Goal: Transaction & Acquisition: Book appointment/travel/reservation

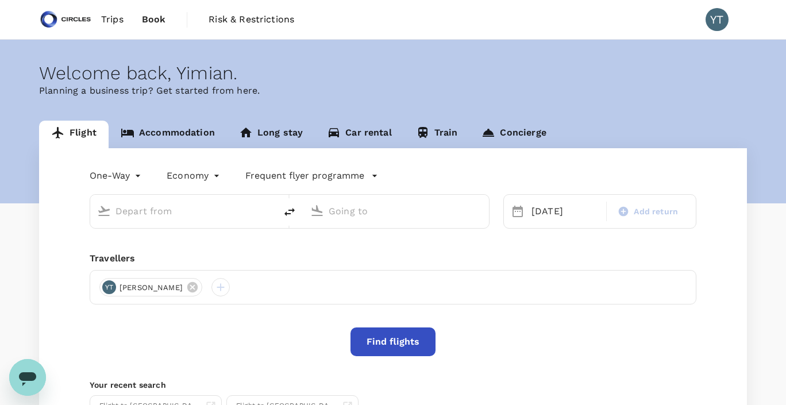
type input "Soekarno-Hatta Intl (CGK)"
type input "Singapore Changi (SIN)"
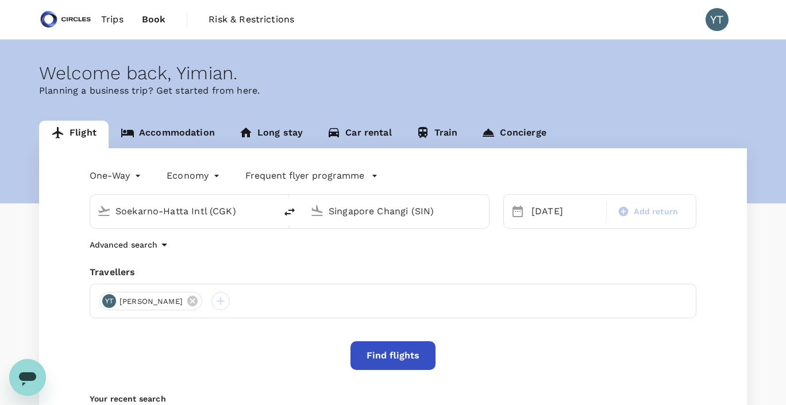
click at [112, 20] on span "Trips" at bounding box center [112, 20] width 22 height 14
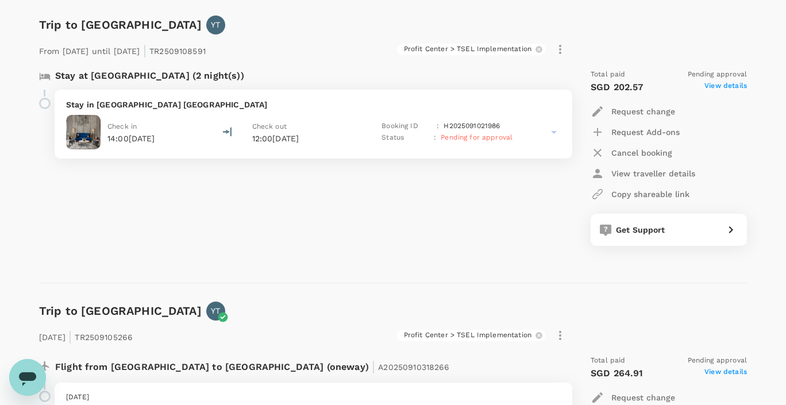
scroll to position [479, 0]
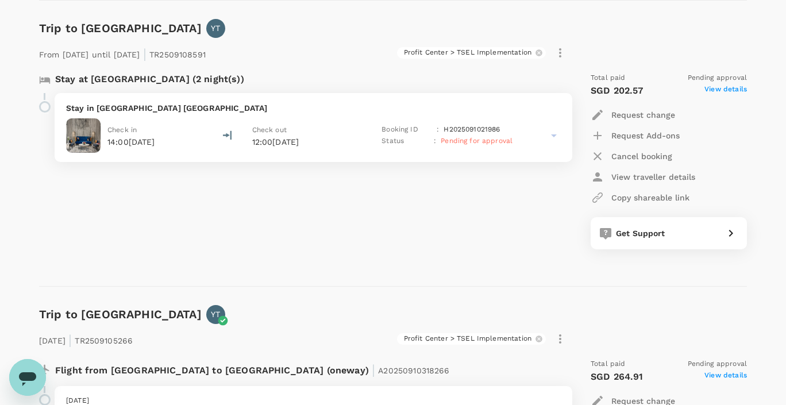
click at [646, 158] on p "Cancel booking" at bounding box center [641, 155] width 61 height 11
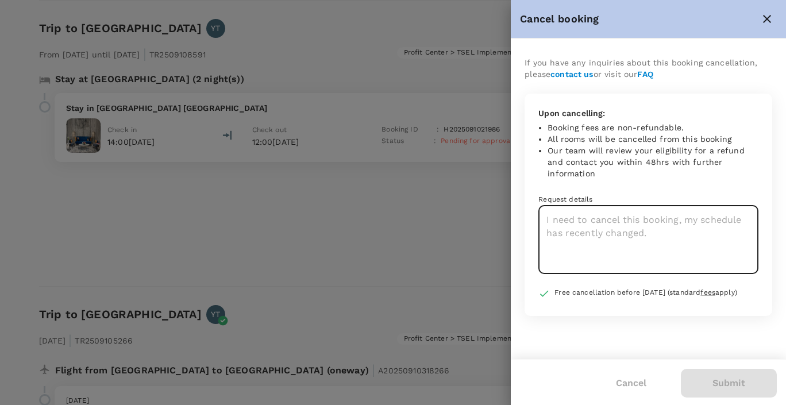
click at [610, 228] on textarea at bounding box center [648, 240] width 220 height 68
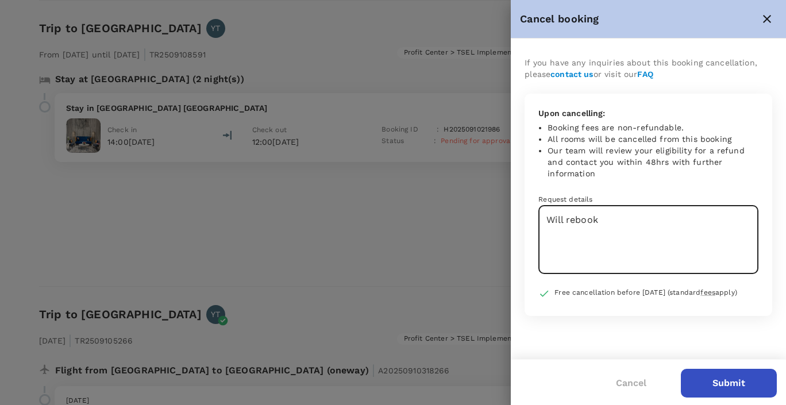
type textarea "Will rebook"
click at [727, 384] on button "Submit" at bounding box center [728, 383] width 96 height 29
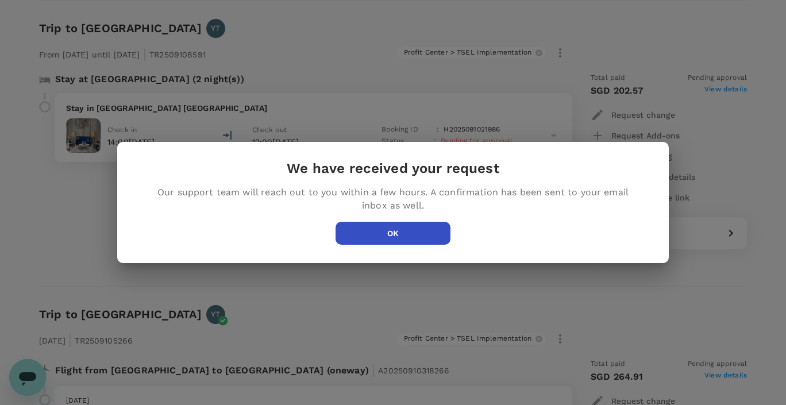
click at [409, 233] on button "OK" at bounding box center [392, 233] width 115 height 23
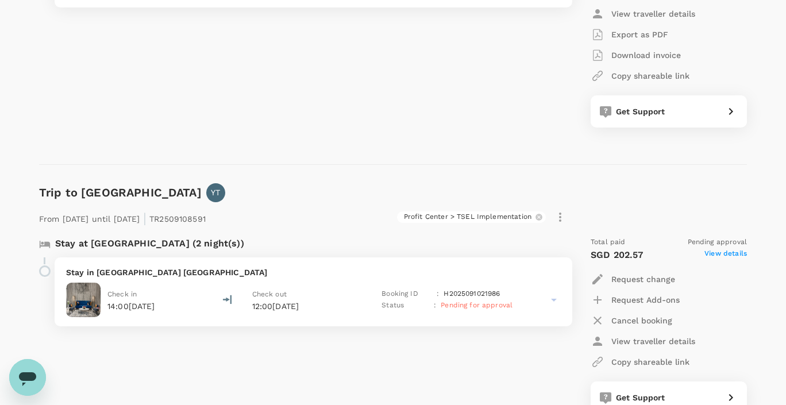
scroll to position [0, 0]
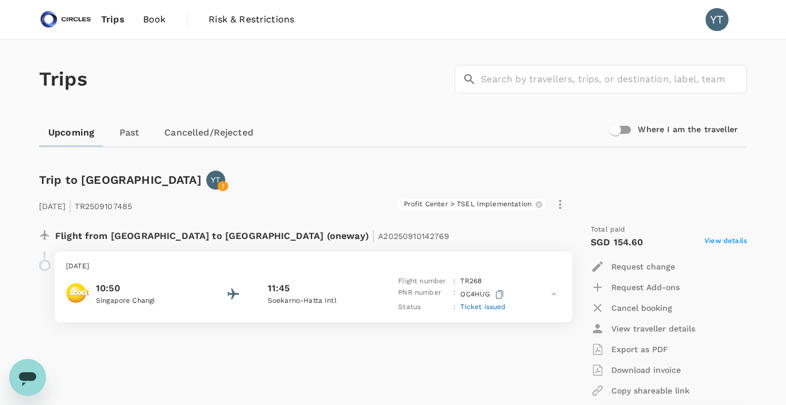
click at [145, 22] on span "Book" at bounding box center [154, 20] width 23 height 14
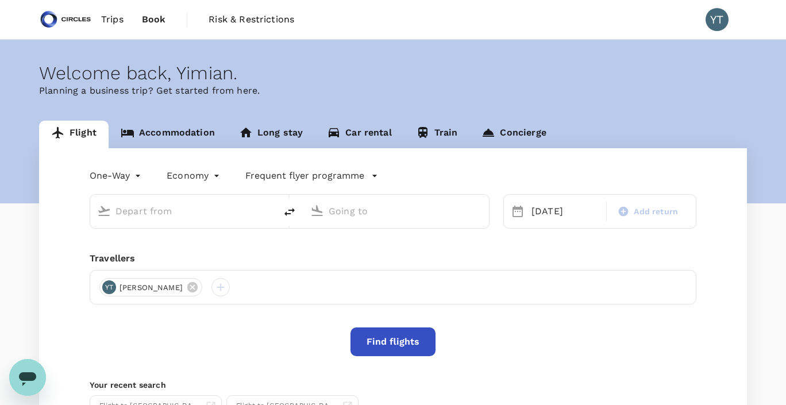
type input "Soekarno-Hatta Intl (CGK)"
type input "Singapore Changi (SIN)"
type input "Soekarno-Hatta Intl (CGK)"
type input "Singapore Changi (SIN)"
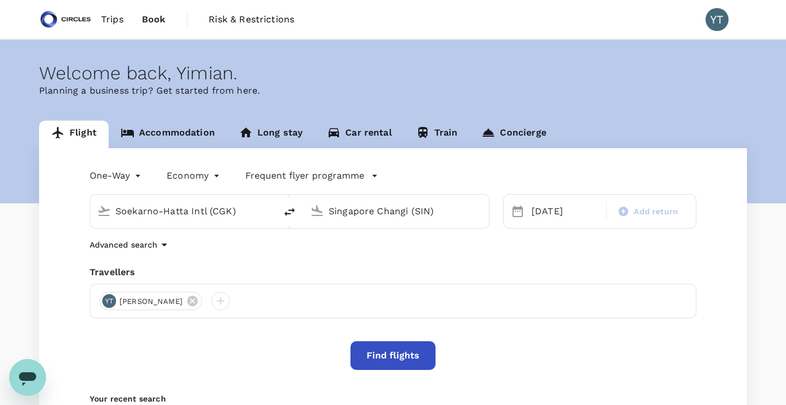
click at [188, 137] on link "Accommodation" at bounding box center [168, 135] width 118 height 28
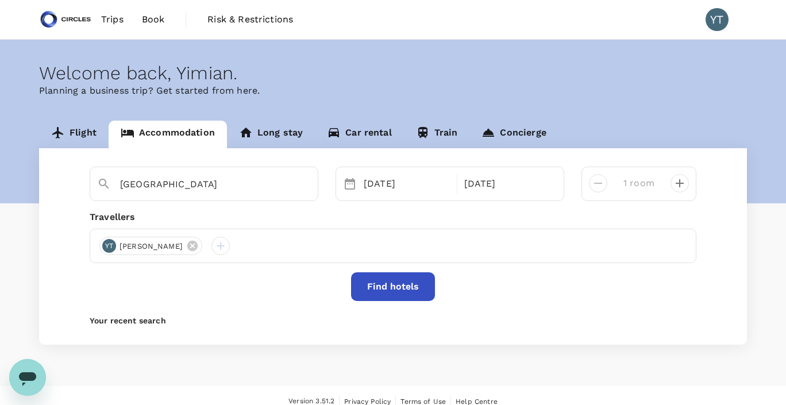
type input "[GEOGRAPHIC_DATA]"
click at [213, 184] on input "[GEOGRAPHIC_DATA]" at bounding box center [199, 184] width 158 height 18
click at [304, 184] on icon "Clear" at bounding box center [302, 184] width 11 height 11
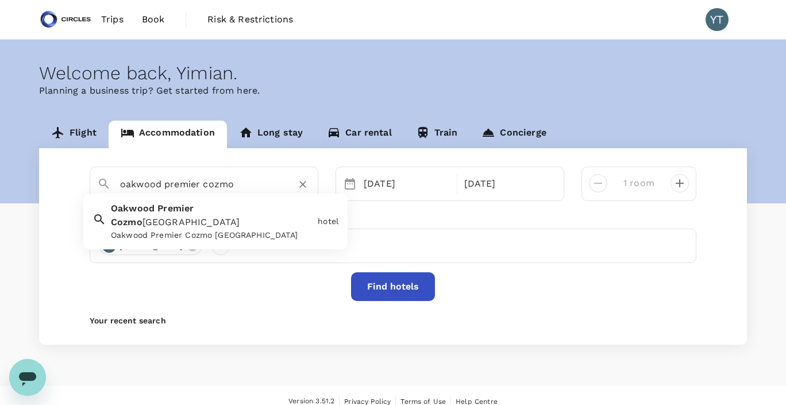
click at [266, 210] on div "Oakwood Premier Cozmo [GEOGRAPHIC_DATA] [GEOGRAPHIC_DATA] Premier Cozmo [GEOGRA…" at bounding box center [209, 219] width 207 height 44
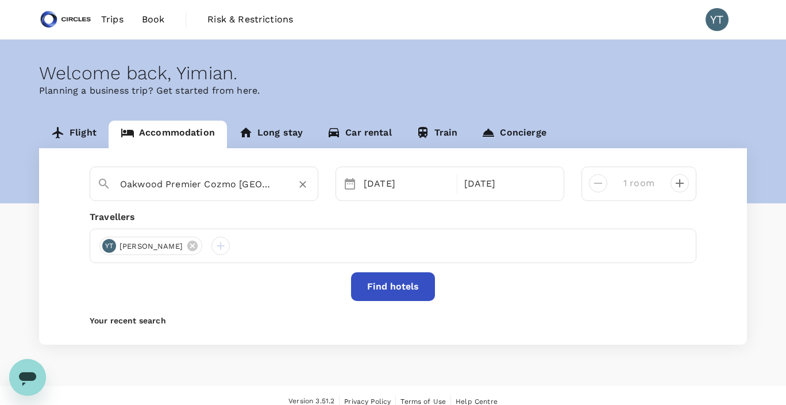
type input "Oakwood Premier Cozmo [GEOGRAPHIC_DATA]"
click at [388, 288] on button "Find hotels" at bounding box center [393, 286] width 84 height 29
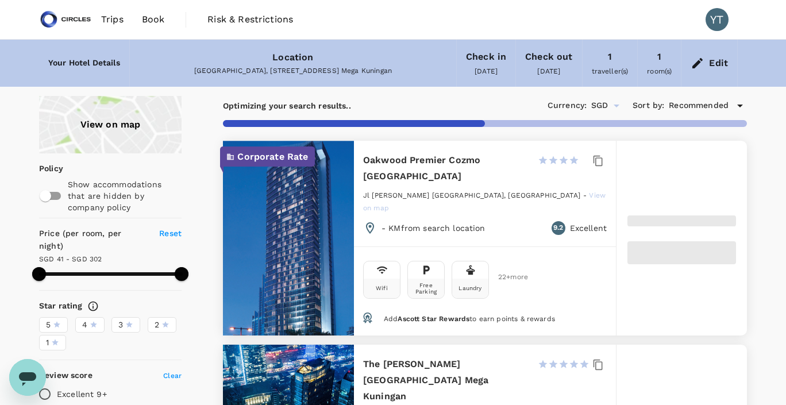
type input "300.78"
type input "40.86"
type input "301.86"
type input "25.86"
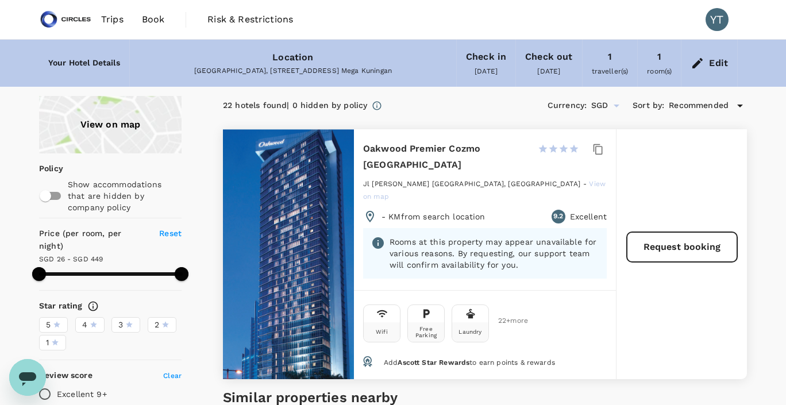
type input "447.86"
click at [677, 238] on button "Request booking" at bounding box center [681, 247] width 110 height 30
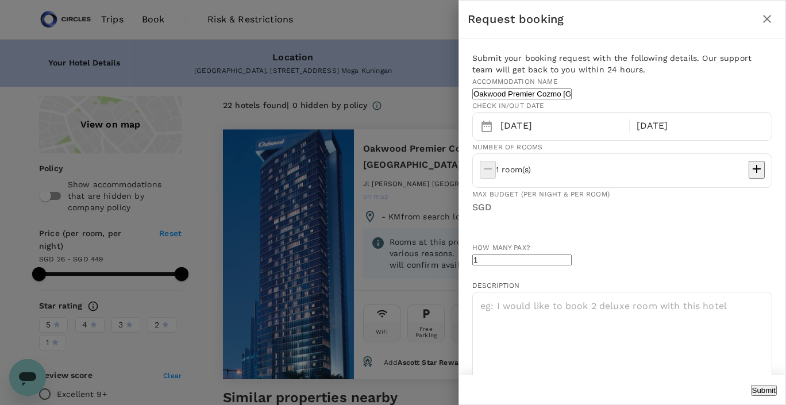
type input "[EMAIL_ADDRESS][DOMAIN_NAME]"
type input "65"
type input "94506020"
click at [208, 212] on div at bounding box center [393, 202] width 786 height 405
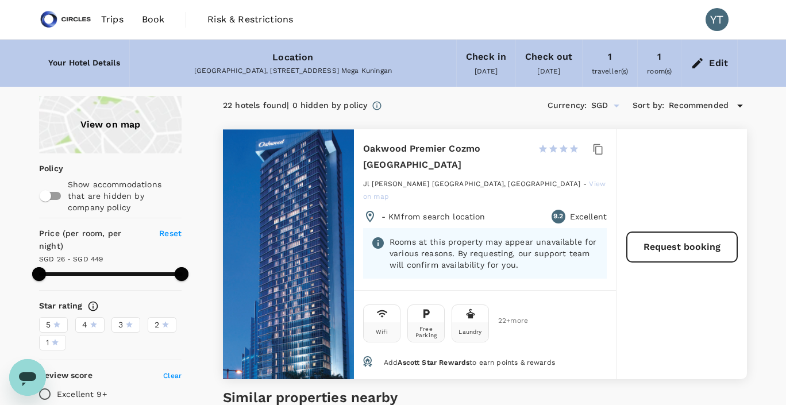
scroll to position [52, 0]
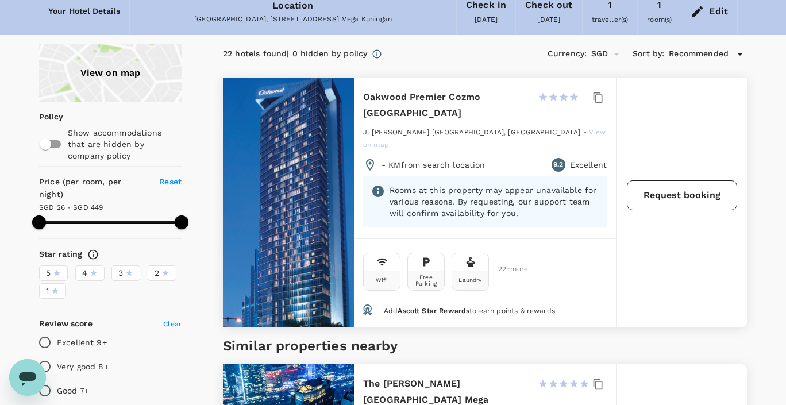
click at [679, 184] on button "Request booking" at bounding box center [681, 195] width 110 height 30
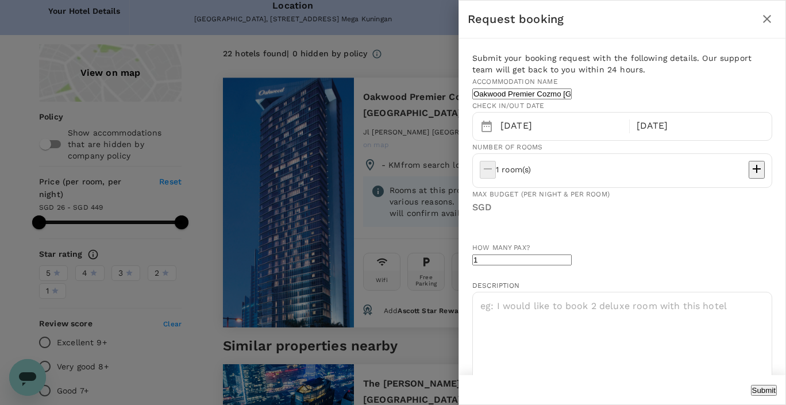
click at [582, 241] on input "text" at bounding box center [630, 227] width 316 height 27
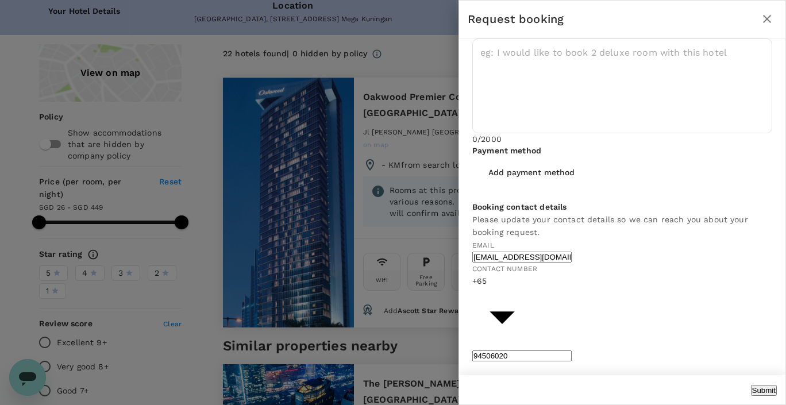
scroll to position [327, 0]
type input "150"
click at [751, 385] on button "Submit" at bounding box center [764, 390] width 26 height 11
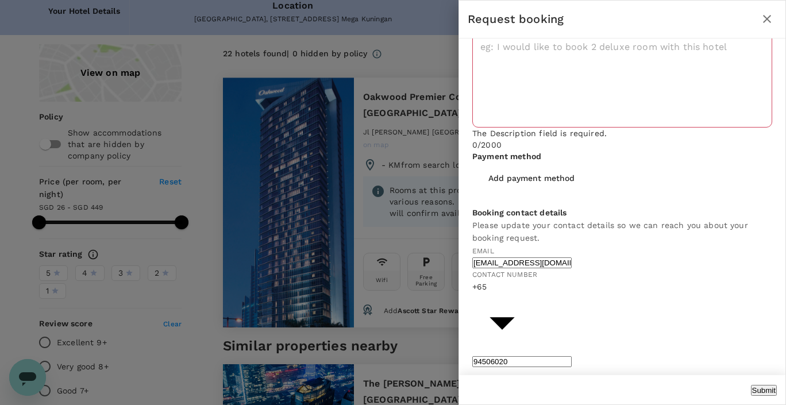
scroll to position [181, 0]
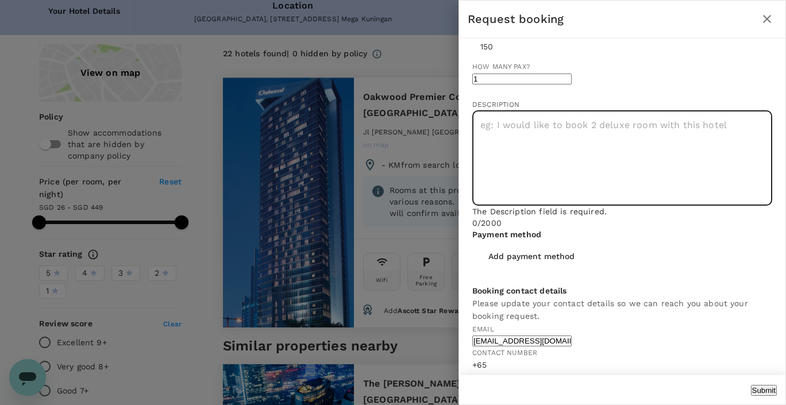
click at [647, 206] on textarea at bounding box center [622, 158] width 300 height 95
type textarea "NA"
click at [751, 385] on button "Submit" at bounding box center [764, 390] width 26 height 11
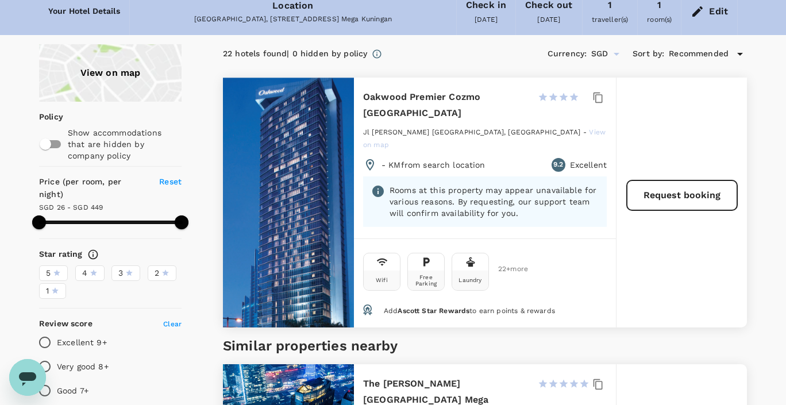
type input "447.86"
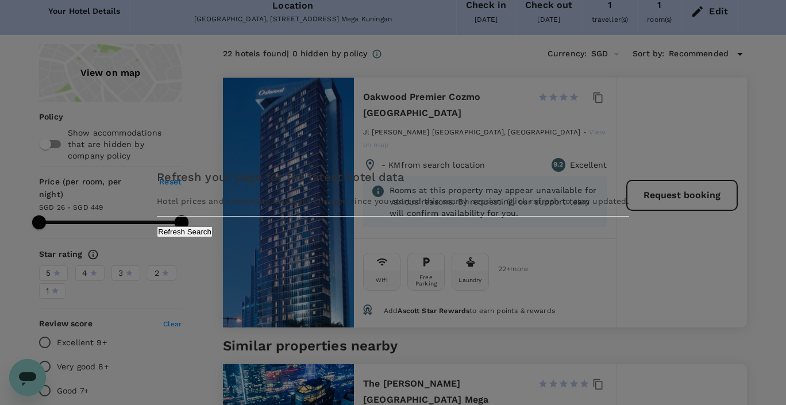
click at [605, 239] on div "Refresh your page for the latest hotel data Hotel prices and availability may h…" at bounding box center [393, 202] width 786 height 405
click at [212, 237] on button "Refresh Search" at bounding box center [185, 231] width 56 height 11
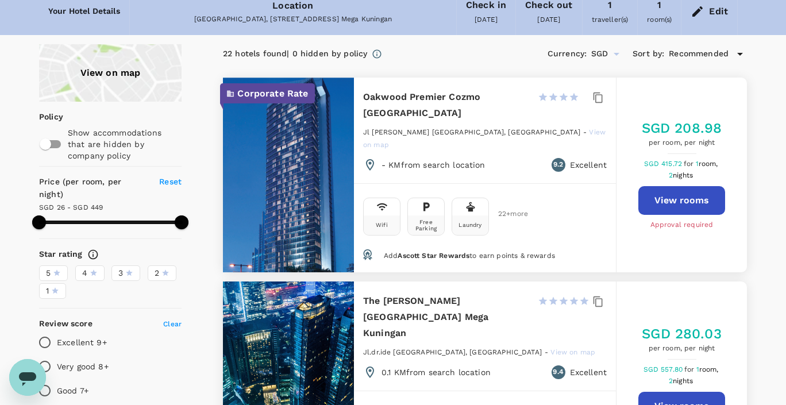
type input "447.86"
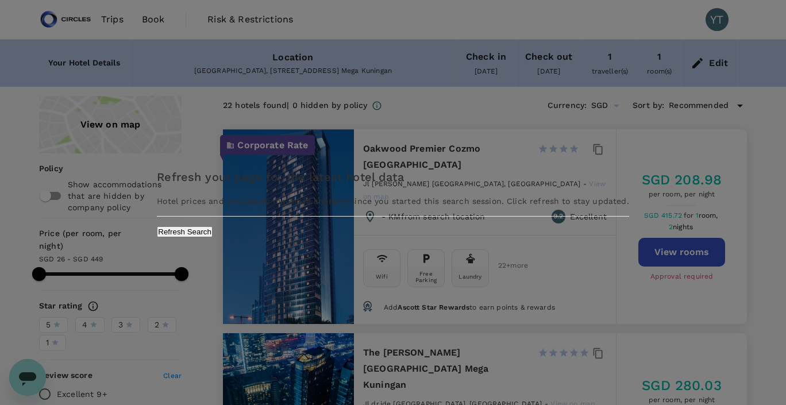
click at [212, 237] on button "Refresh Search" at bounding box center [185, 231] width 56 height 11
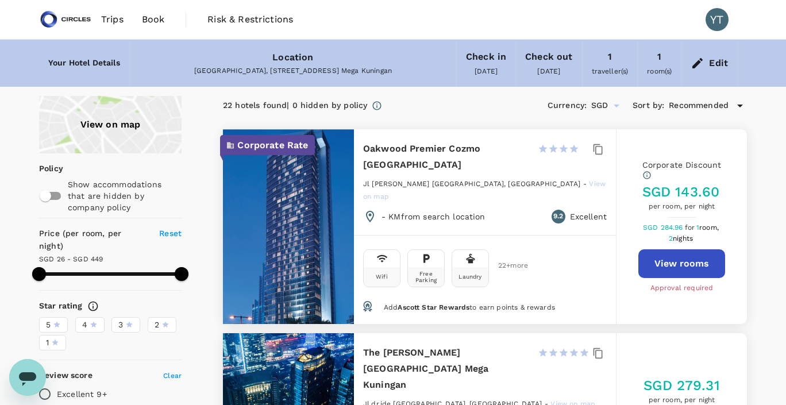
type input "448.87"
type input "SGD"
click at [713, 66] on div "Edit" at bounding box center [718, 63] width 19 height 16
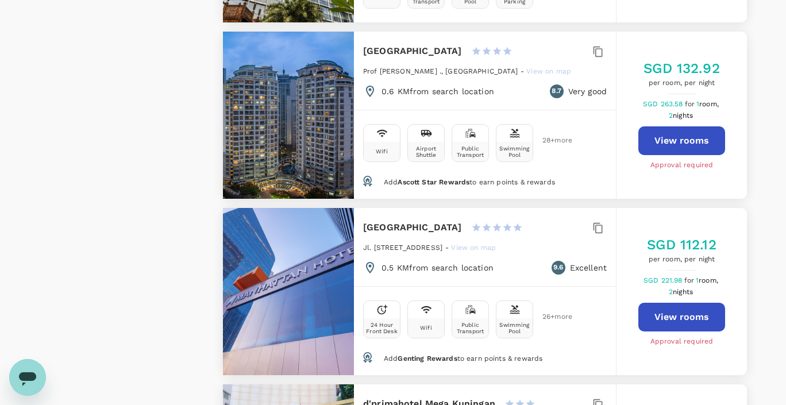
scroll to position [1468, 0]
